Goal: Information Seeking & Learning: Learn about a topic

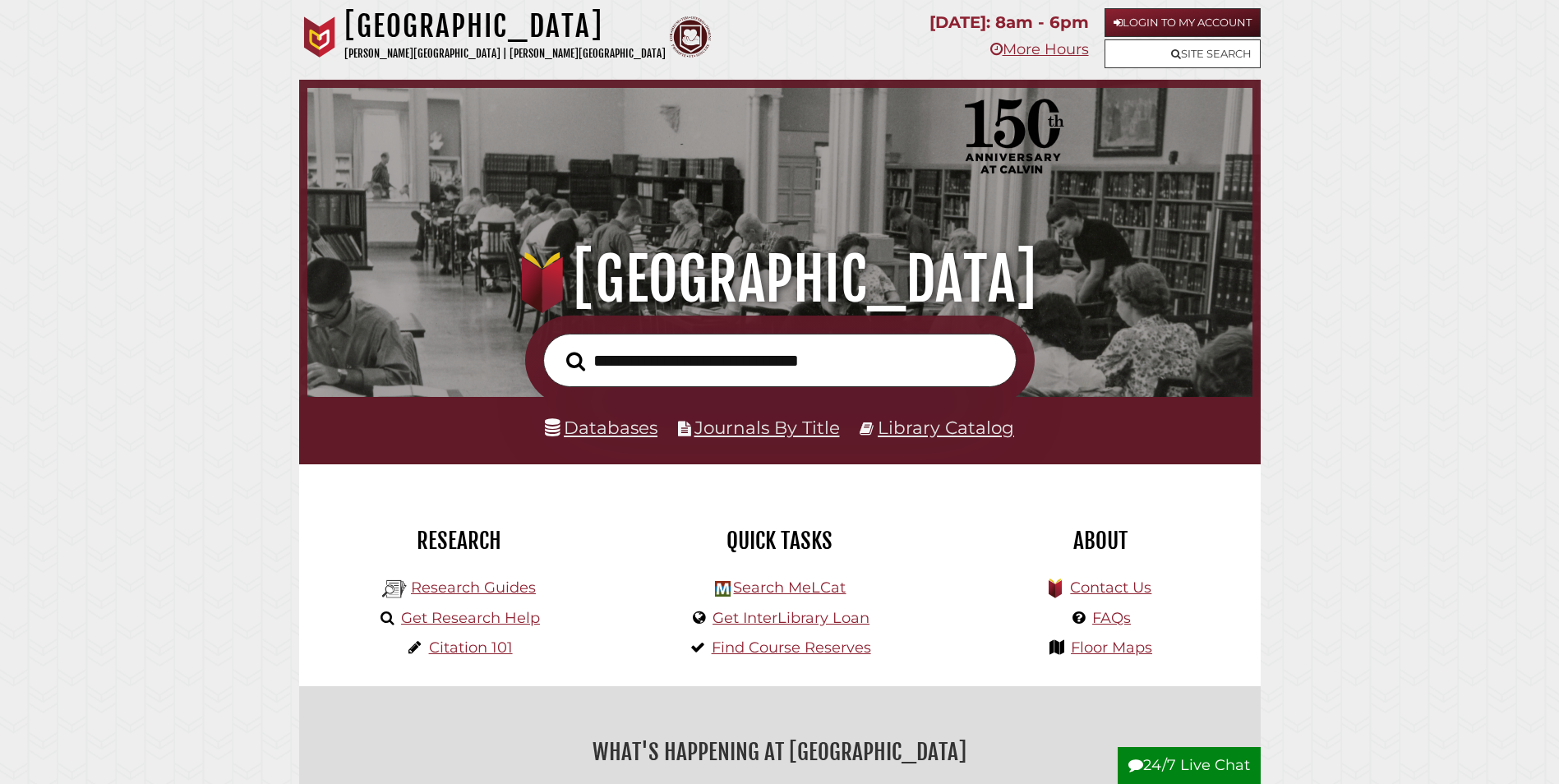
scroll to position [313, 937]
click at [483, 579] on li "Research Guides" at bounding box center [459, 586] width 162 height 30
click at [484, 590] on link "Research Guides" at bounding box center [473, 587] width 125 height 18
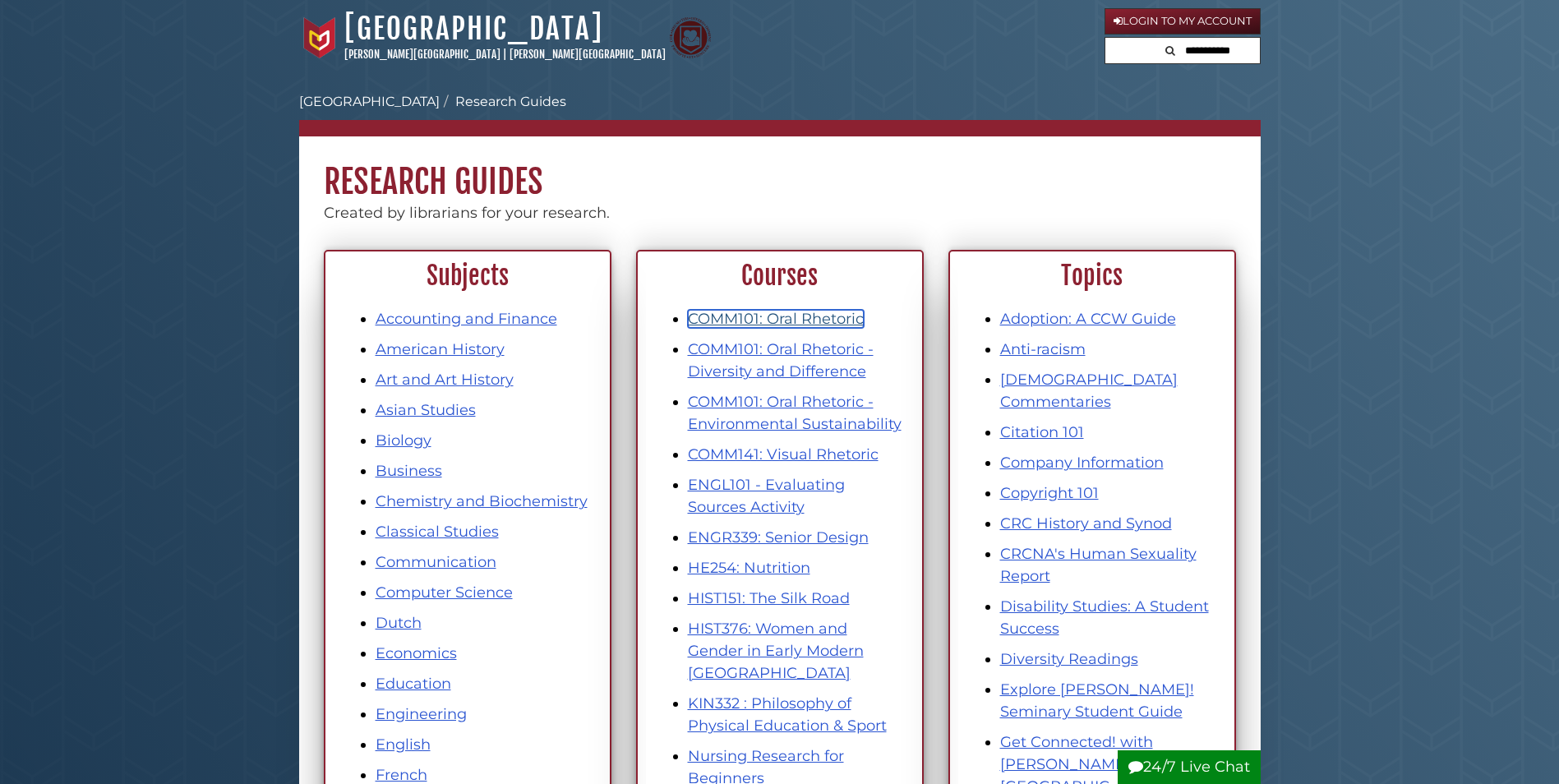
click at [739, 318] on link "COMM101: Oral Rhetoric" at bounding box center [776, 319] width 175 height 18
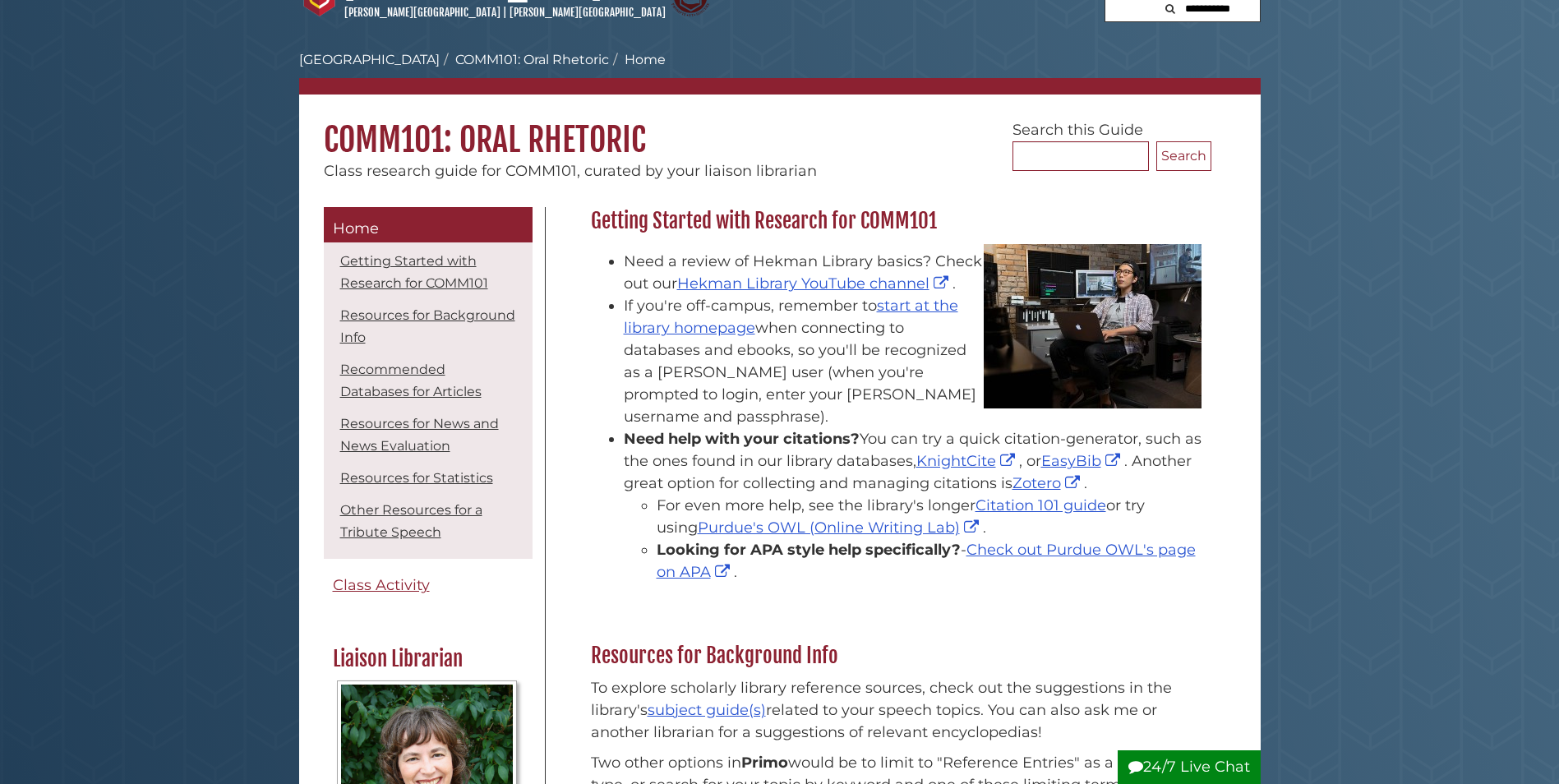
scroll to position [82, 0]
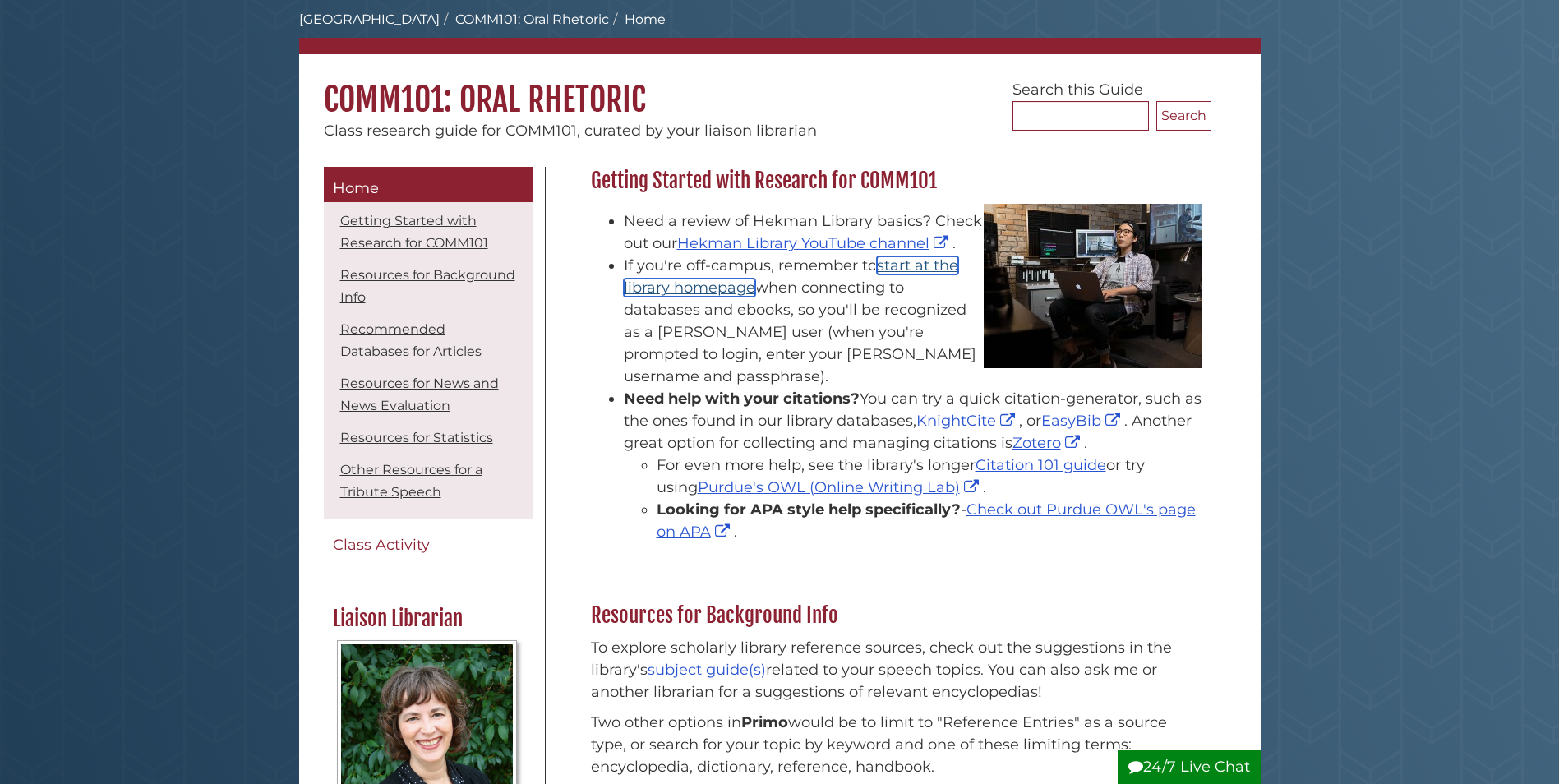
click at [709, 288] on link "start at the library homepage" at bounding box center [790, 276] width 334 height 40
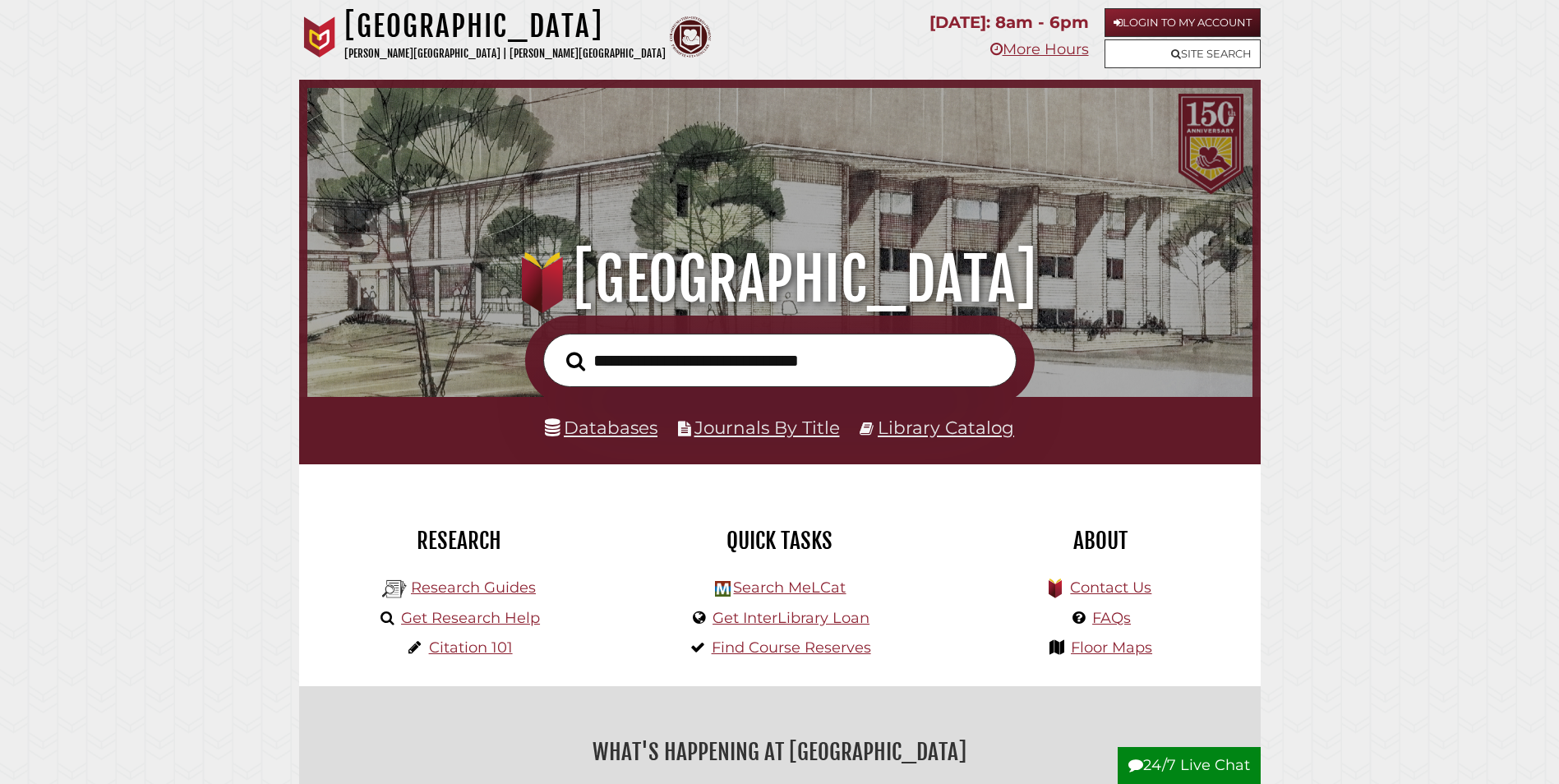
scroll to position [313, 937]
click at [706, 369] on input "text" at bounding box center [779, 360] width 473 height 54
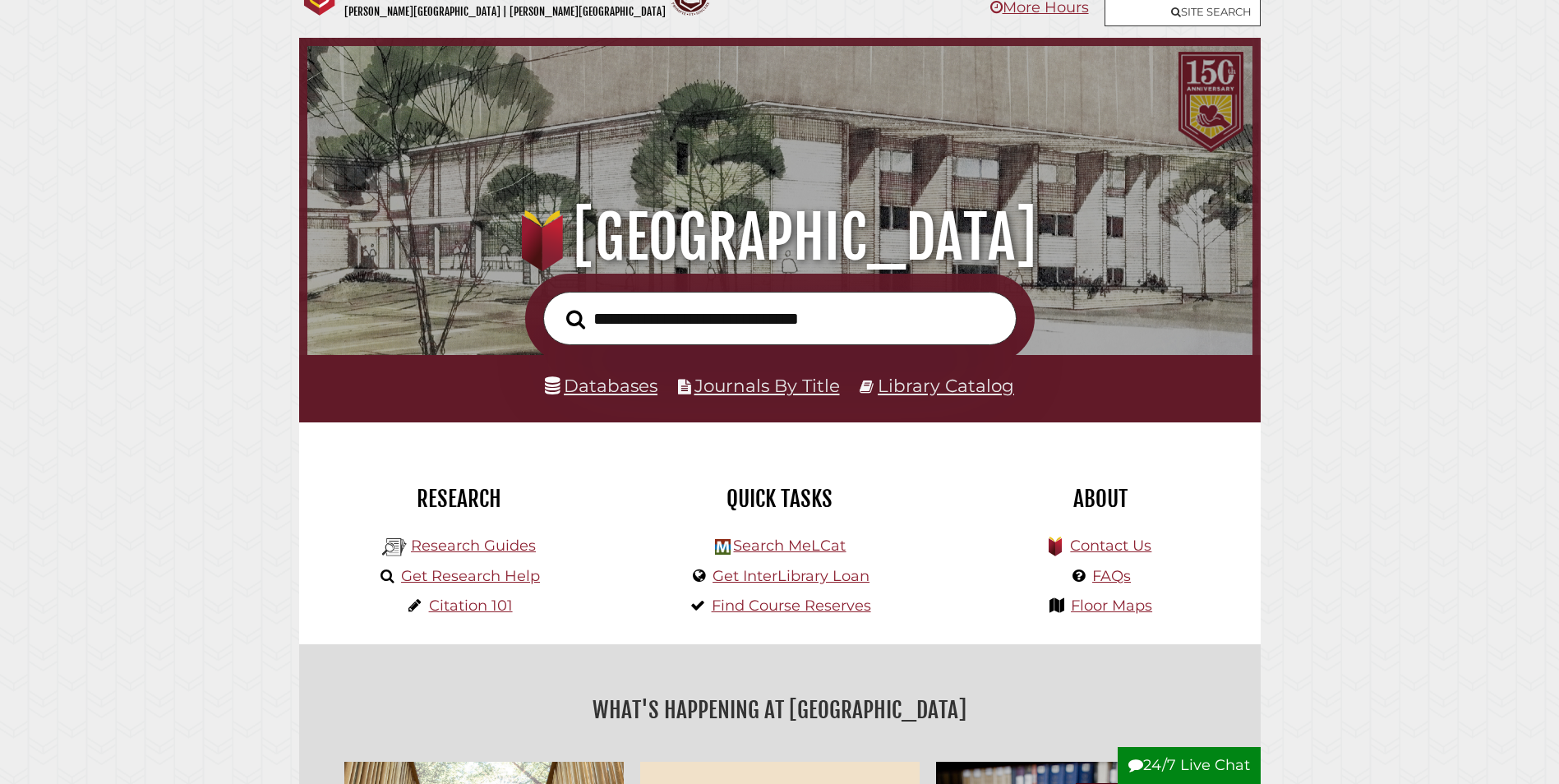
scroll to position [82, 0]
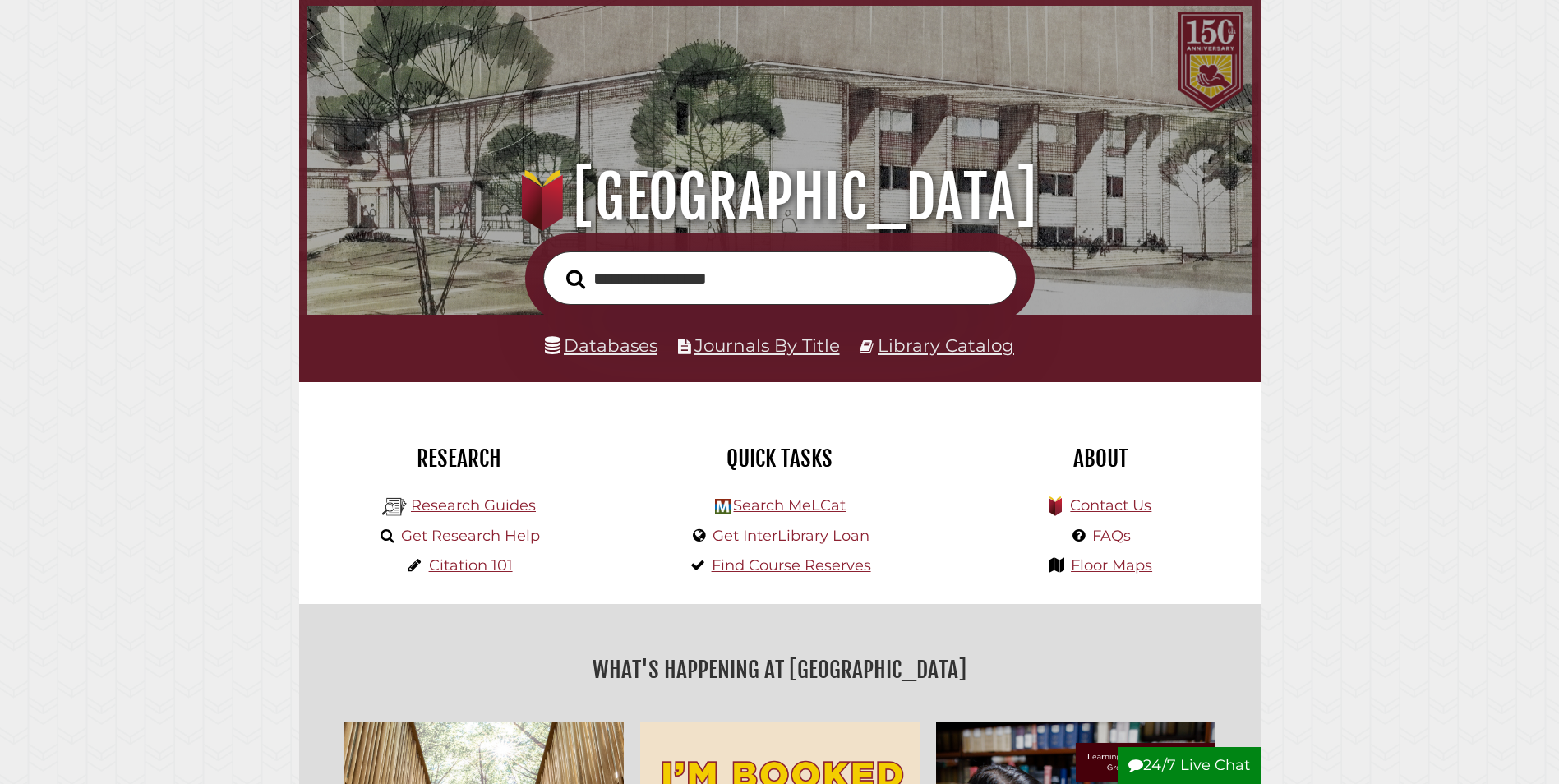
type input "**********"
click at [558, 265] on button "Search" at bounding box center [575, 280] width 36 height 30
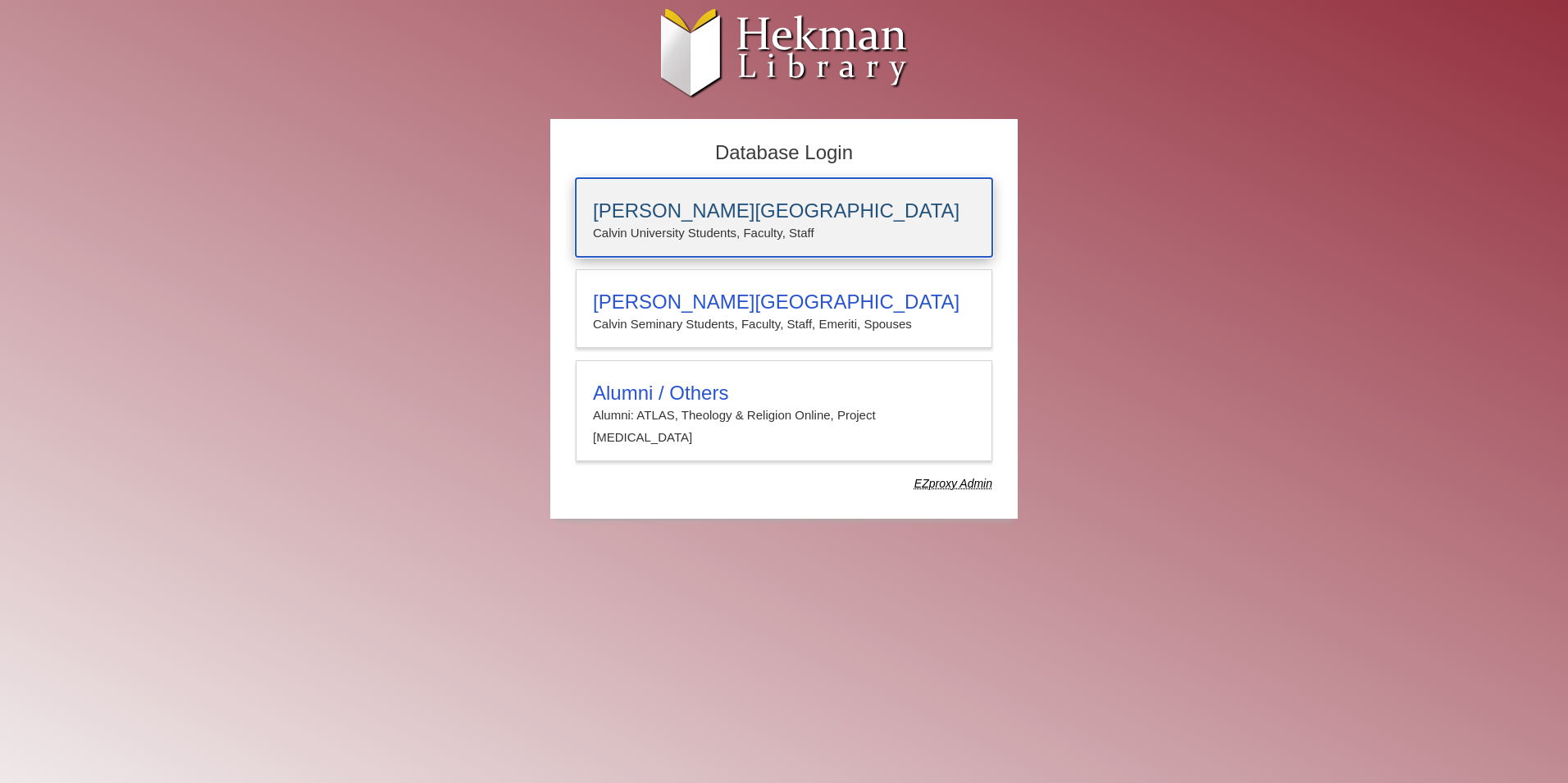
click at [673, 212] on h3 "[PERSON_NAME][GEOGRAPHIC_DATA]" at bounding box center [784, 211] width 382 height 23
